Goal: Task Accomplishment & Management: Manage account settings

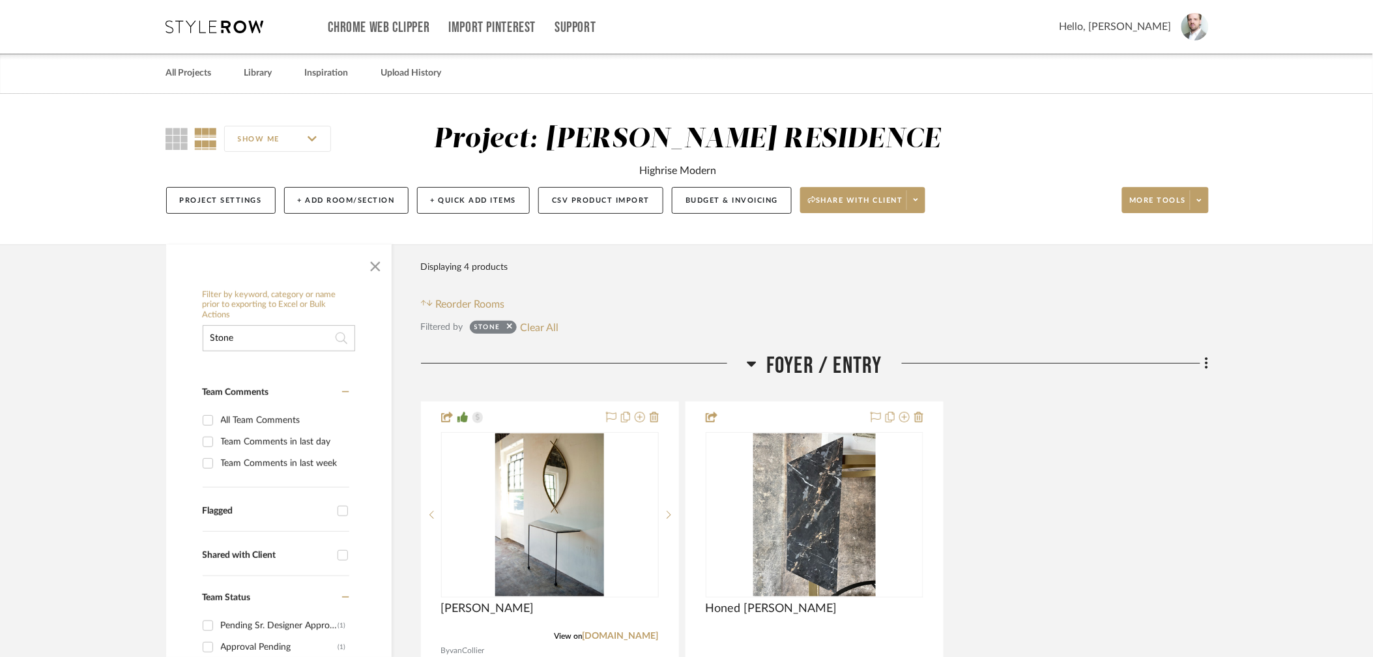
click at [270, 332] on input "Stone" at bounding box center [279, 338] width 152 height 26
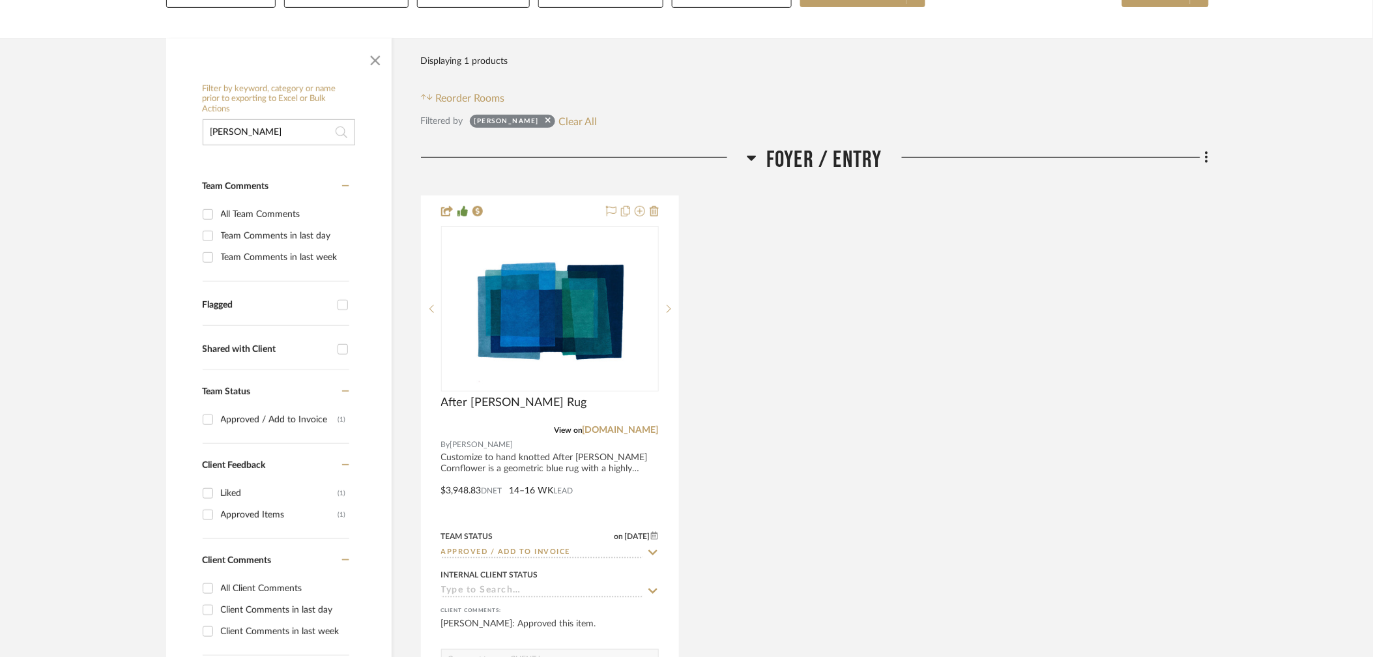
scroll to position [209, 0]
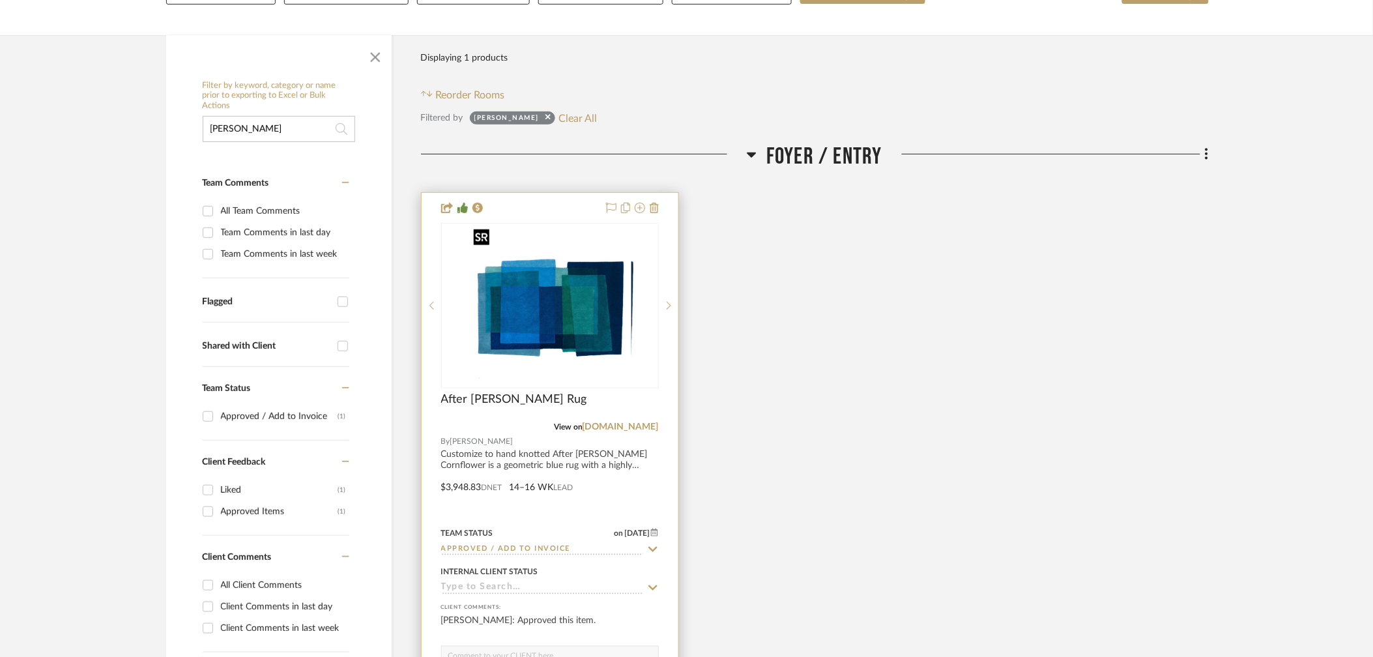
click at [562, 298] on div at bounding box center [550, 306] width 218 height 166
click at [551, 304] on img "0" at bounding box center [550, 305] width 163 height 163
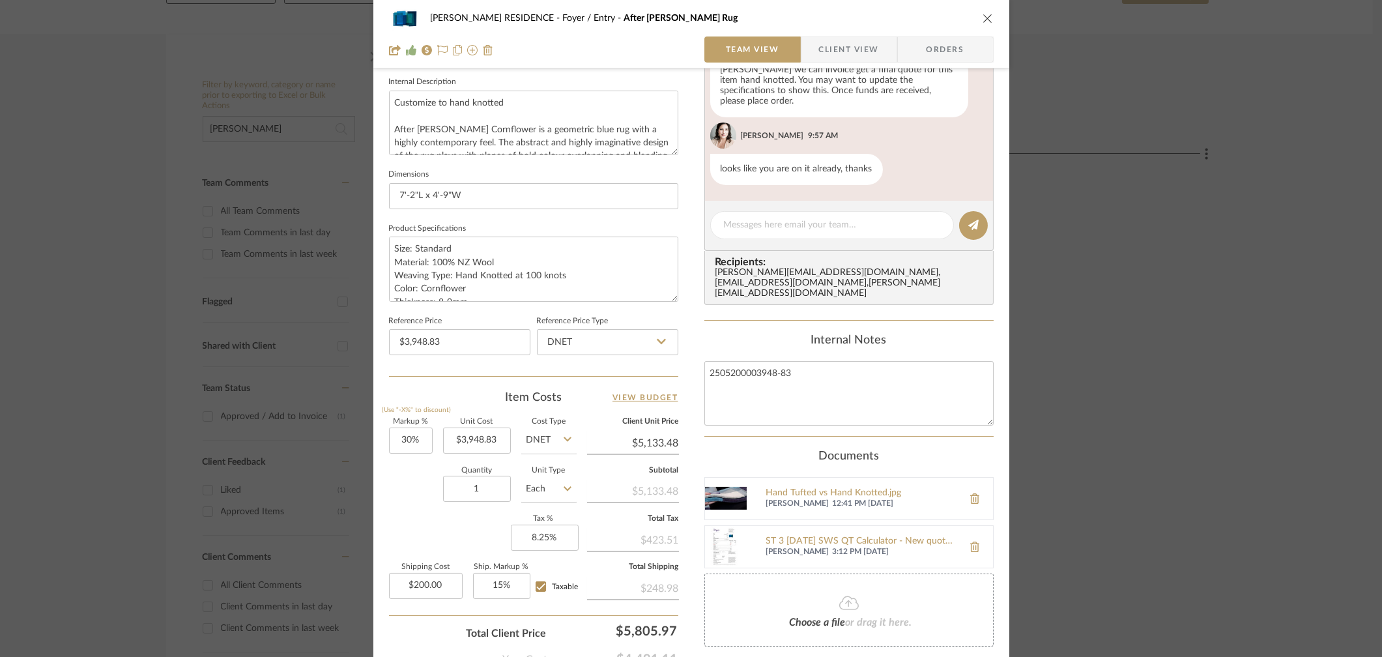
scroll to position [467, 0]
click at [846, 537] on div "ST 3 [DATE] SWS QT Calculator - New quote [PERSON_NAME].pdf" at bounding box center [861, 542] width 190 height 10
click at [985, 21] on icon "close" at bounding box center [988, 18] width 10 height 10
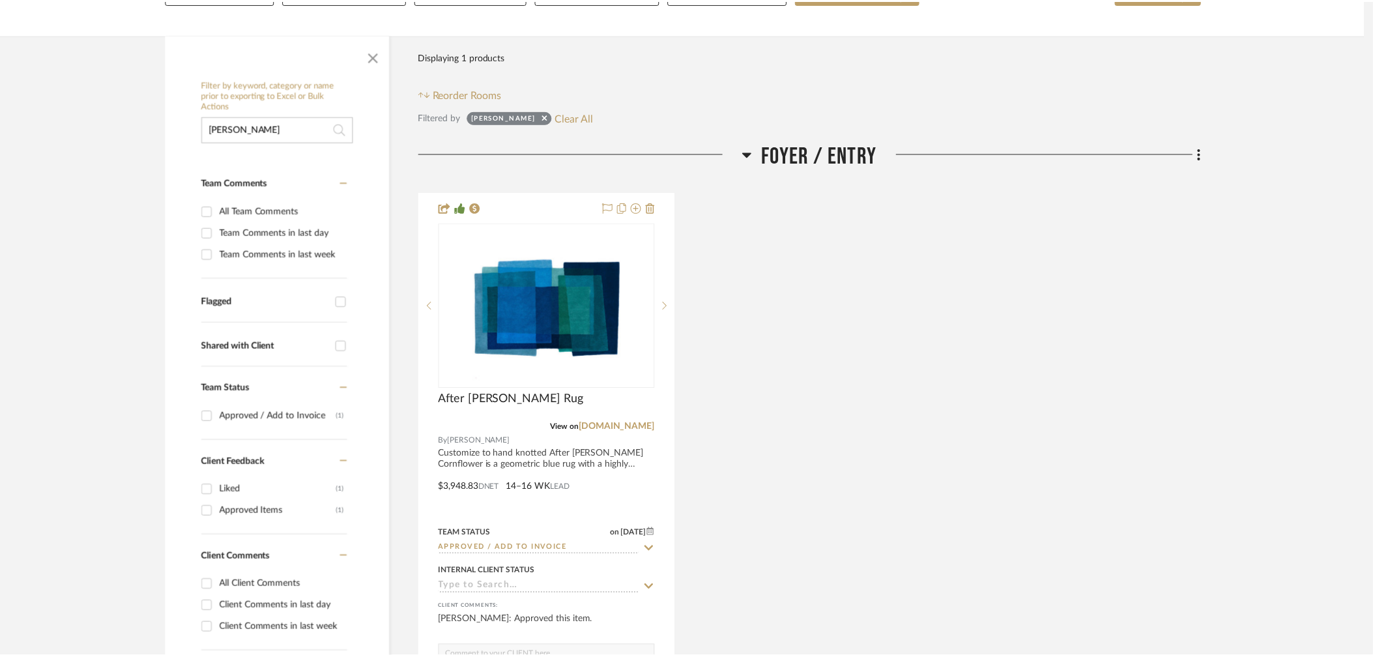
scroll to position [209, 0]
click at [271, 132] on input "[PERSON_NAME]" at bounding box center [279, 129] width 152 height 26
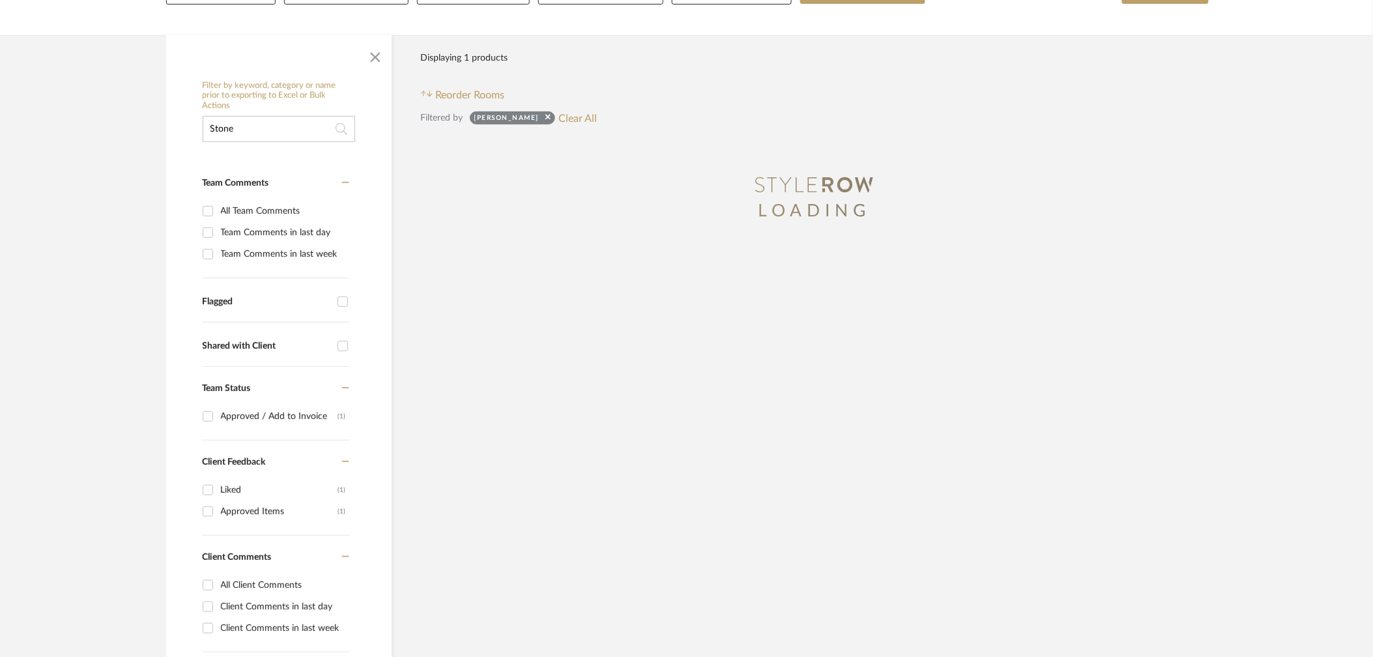
type input "Stone"
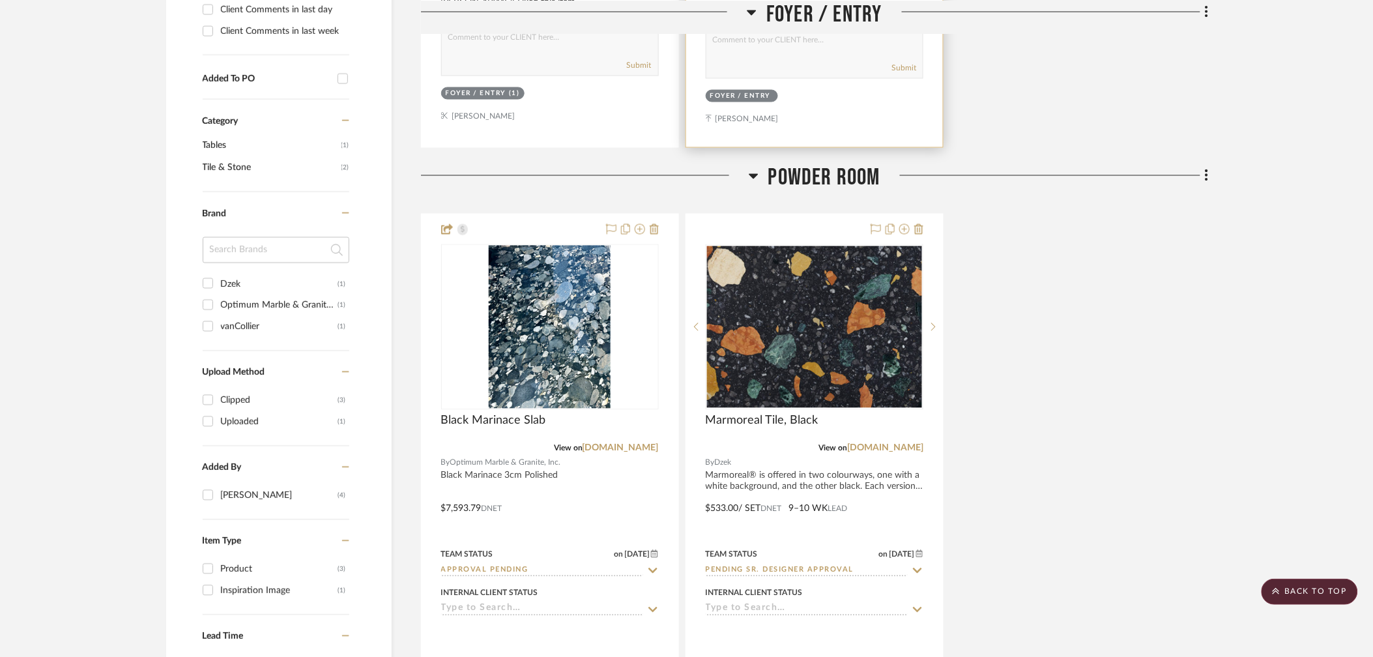
scroll to position [830, 0]
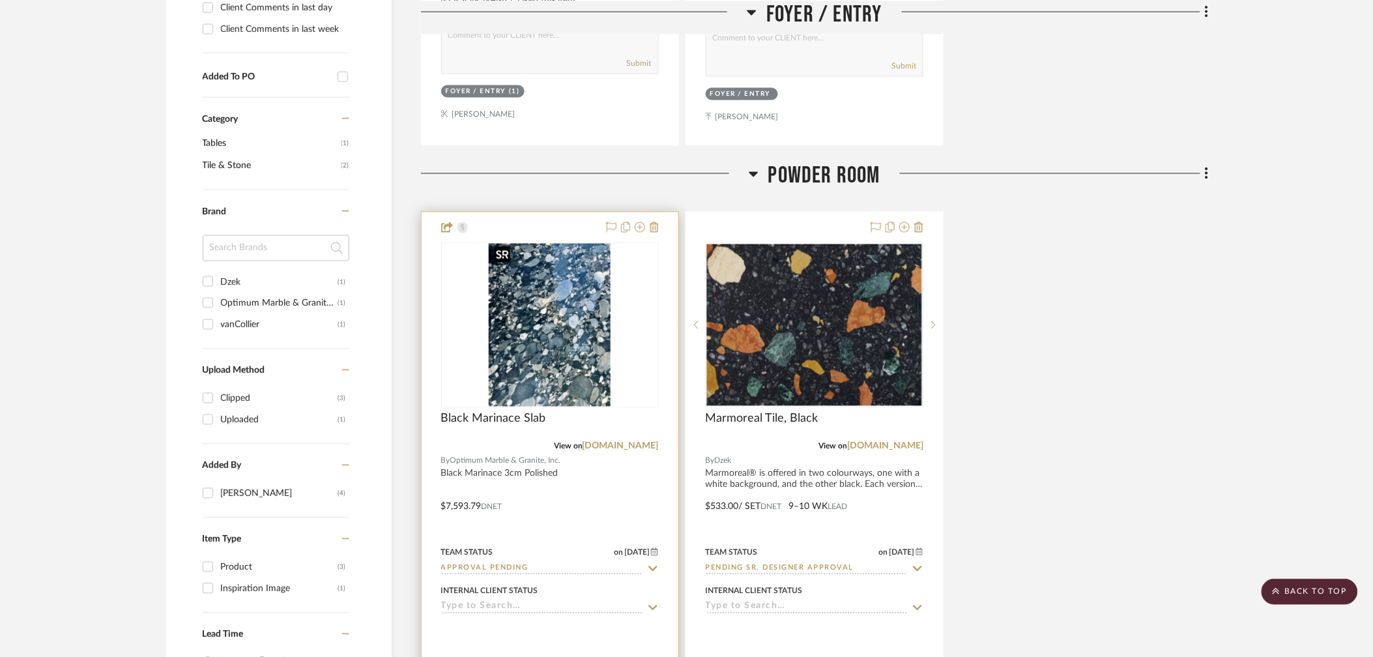
click at [562, 320] on div at bounding box center [550, 325] width 218 height 166
click at [525, 326] on img "0" at bounding box center [550, 325] width 122 height 163
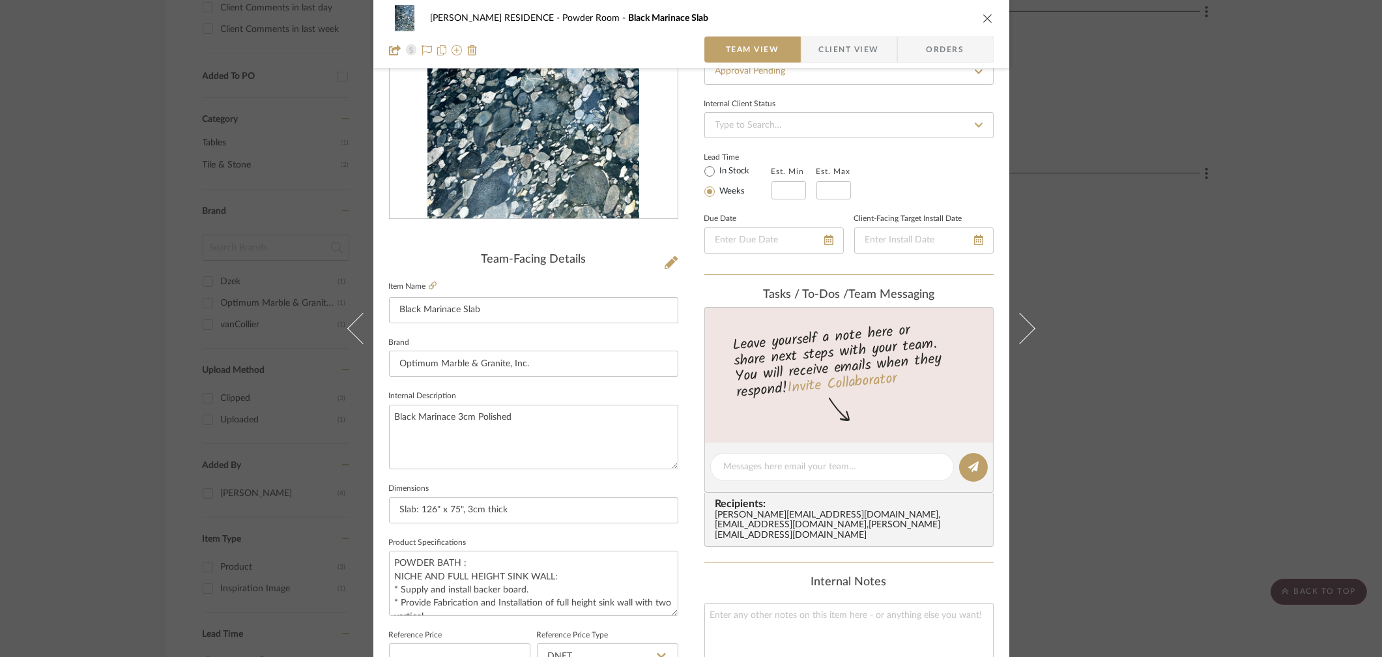
scroll to position [158, 0]
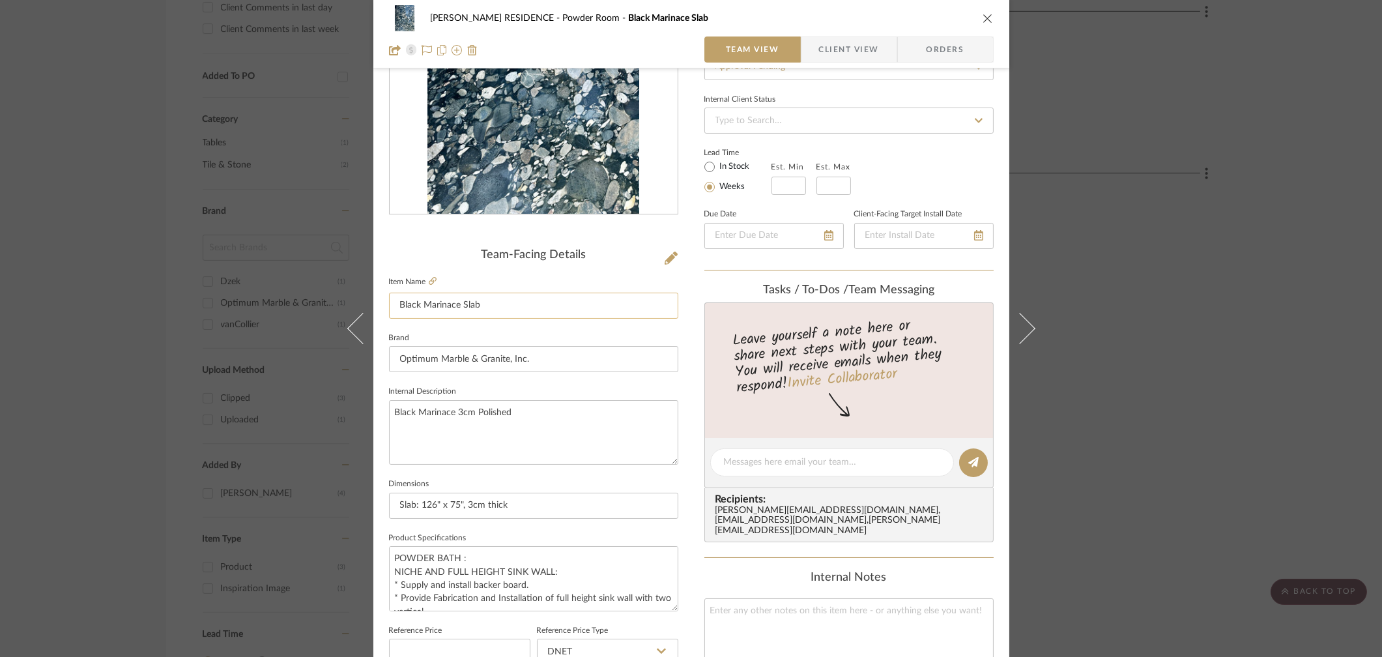
click at [512, 302] on input "Black Marinace Slab" at bounding box center [533, 306] width 289 height 26
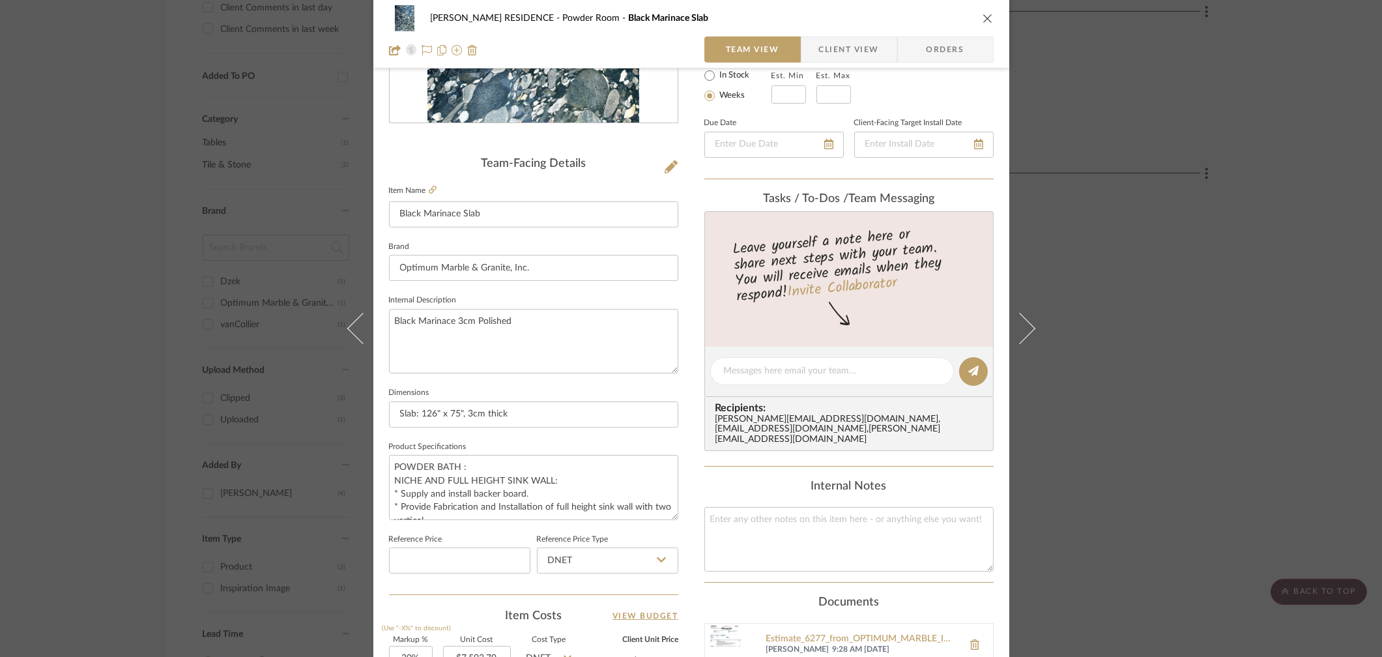
scroll to position [346, 0]
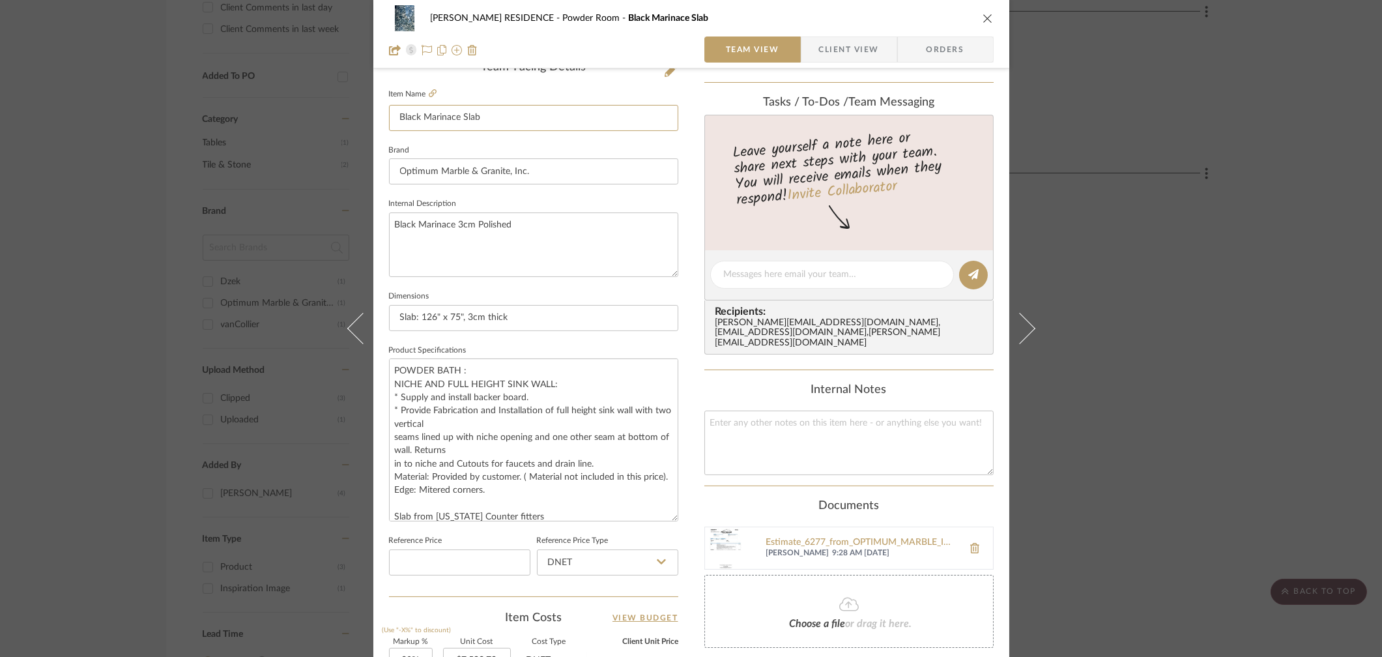
drag, startPoint x: 669, startPoint y: 417, endPoint x: 674, endPoint y: 515, distance: 97.9
click at [674, 515] on div "[PERSON_NAME] RESIDENCE [GEOGRAPHIC_DATA] Black Marinace Slab Team View Client …" at bounding box center [691, 314] width 636 height 1301
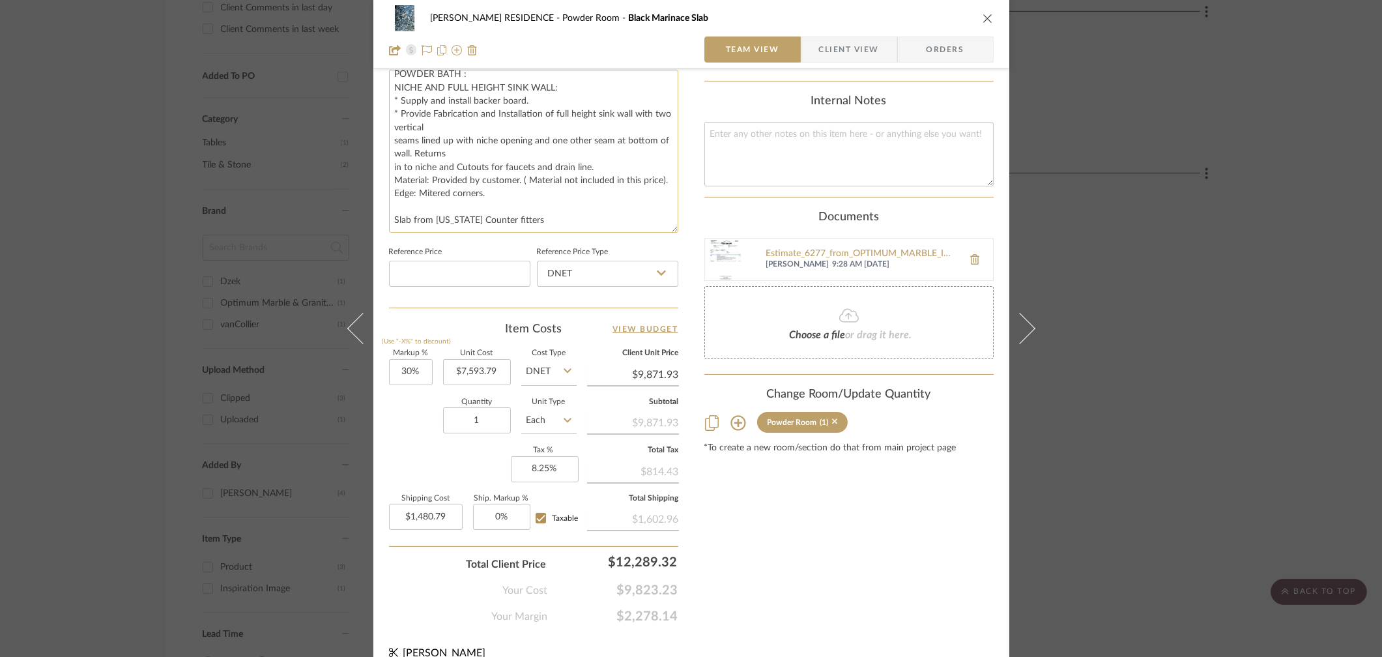
scroll to position [635, 0]
click at [847, 248] on div "Estimate_6277_from_OPTIMUM_MARBLE_INC.pdf" at bounding box center [861, 253] width 190 height 10
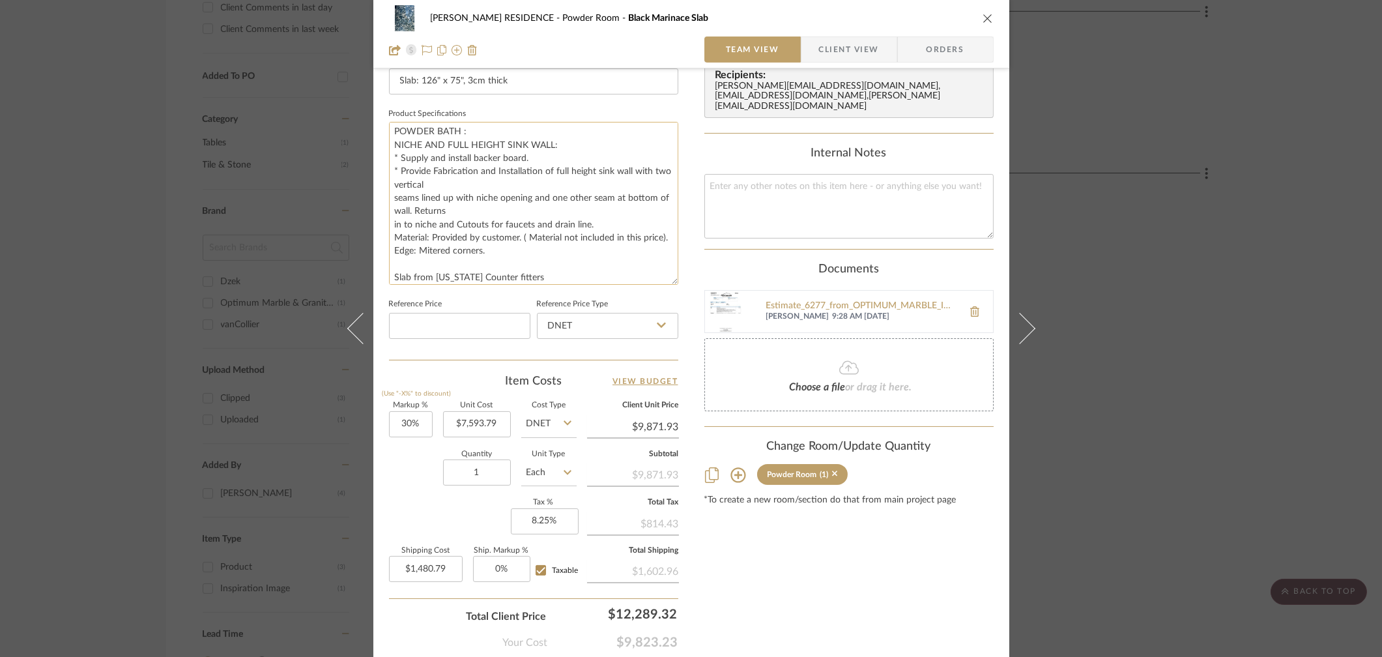
scroll to position [14, 0]
click at [833, 301] on div "Estimate_6277_from_OPTIMUM_MARBLE_INC.pdf" at bounding box center [861, 306] width 190 height 10
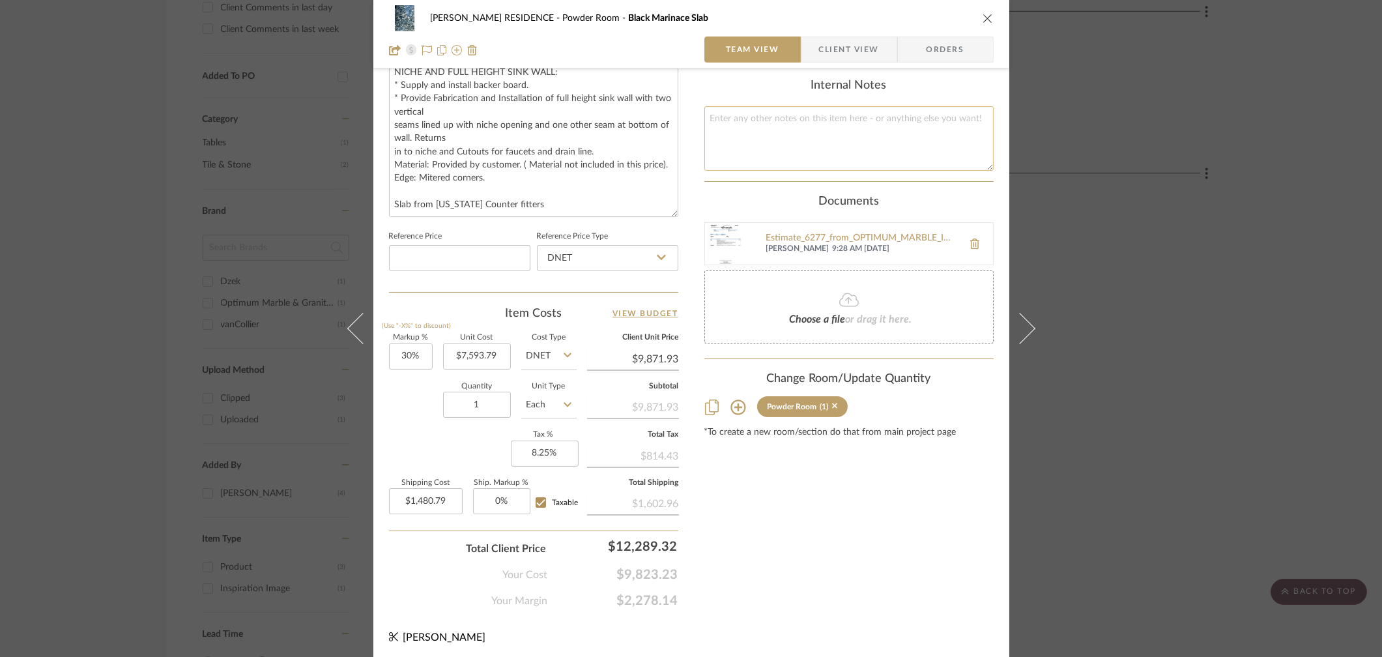
scroll to position [654, 0]
click at [413, 494] on input "1480.79" at bounding box center [426, 498] width 74 height 26
type input "$0.00"
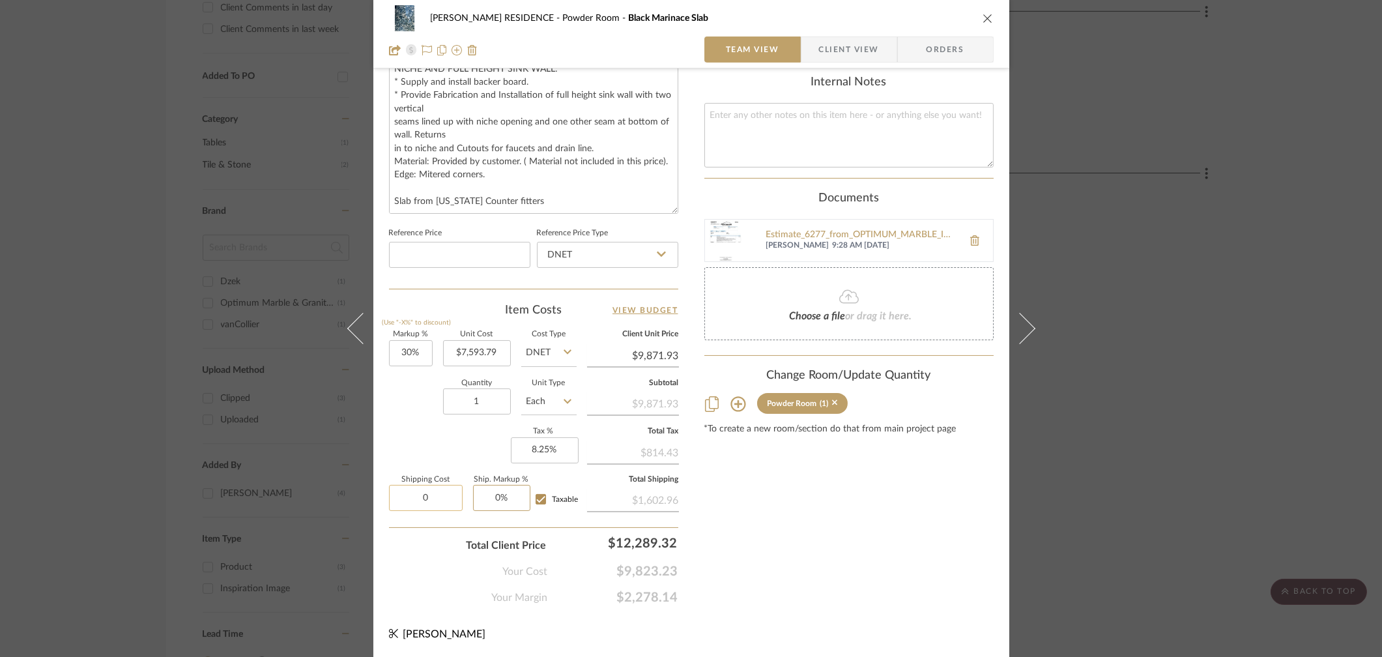
type input "0"
type input "0%"
click at [770, 519] on div "Content here copies to Client View - confirm visibility there. Show in Client D…" at bounding box center [848, 20] width 289 height 1170
click at [983, 18] on icon "close" at bounding box center [988, 18] width 10 height 10
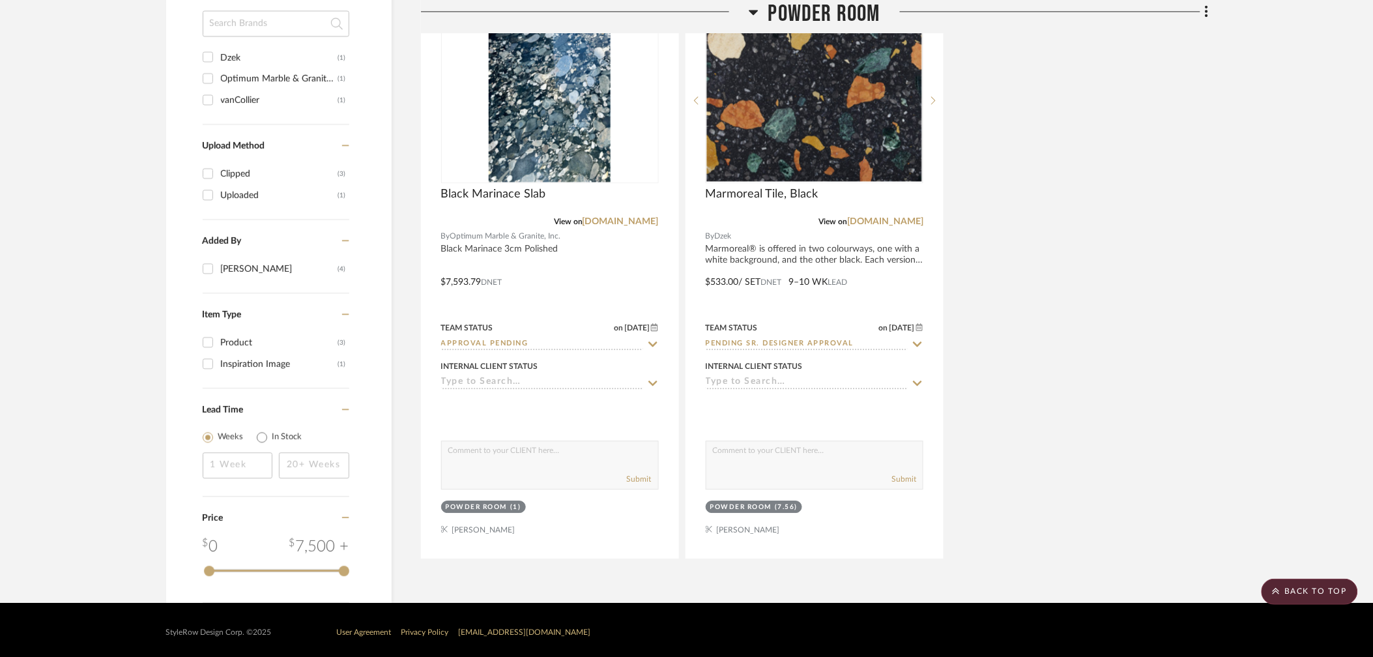
scroll to position [1059, 0]
